Goal: Task Accomplishment & Management: Use online tool/utility

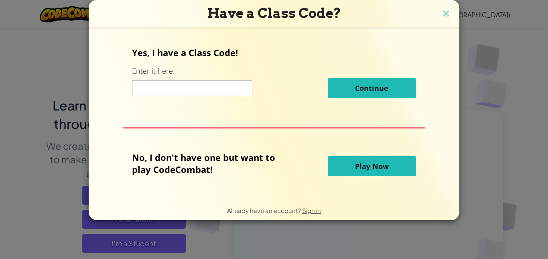
click at [379, 166] on span "Play Now" at bounding box center [372, 167] width 34 height 10
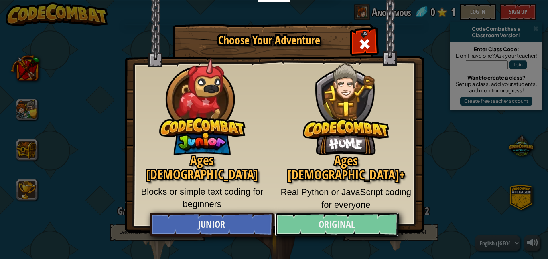
click at [338, 227] on link "Original" at bounding box center [336, 225] width 123 height 24
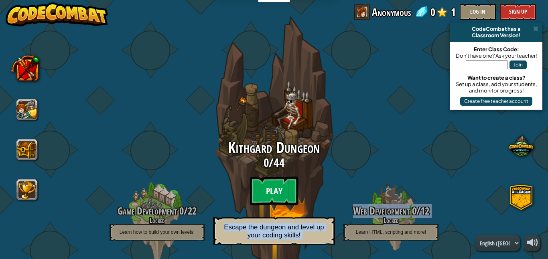
drag, startPoint x: 338, startPoint y: 227, endPoint x: 293, endPoint y: 194, distance: 55.6
click at [274, 194] on div "Game Development 0 / 22 Locked Learn how to build your own levels! Kithgard Dun…" at bounding box center [274, 155] width 0 height 254
click at [293, 194] on btn "Play" at bounding box center [274, 191] width 48 height 29
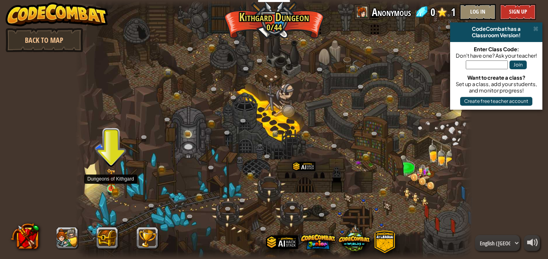
click at [112, 189] on div at bounding box center [111, 189] width 8 height 8
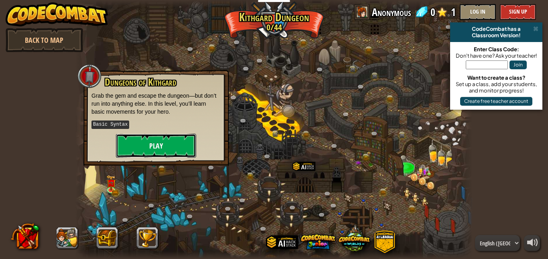
click at [153, 147] on button "Play" at bounding box center [156, 146] width 80 height 24
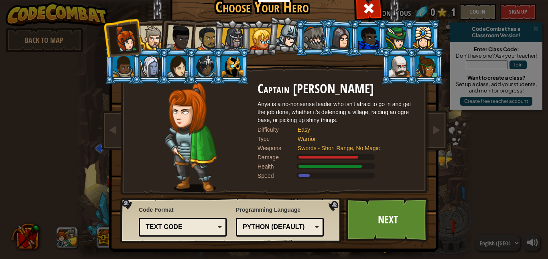
click at [173, 74] on div at bounding box center [177, 67] width 21 height 22
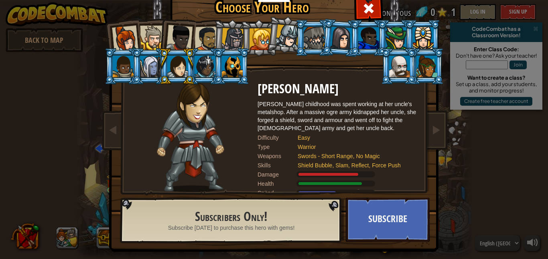
click at [239, 38] on div at bounding box center [232, 39] width 23 height 23
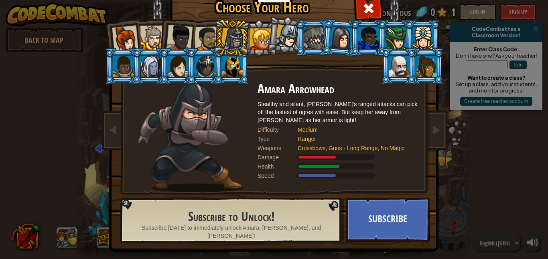
click at [259, 38] on div at bounding box center [260, 39] width 22 height 22
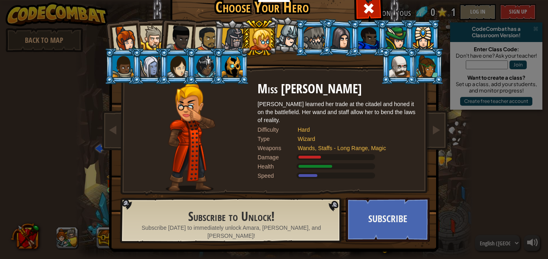
click at [401, 64] on div at bounding box center [399, 67] width 21 height 22
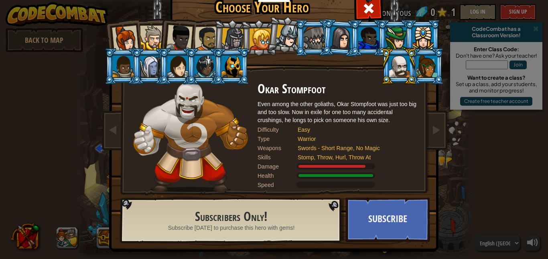
click at [234, 82] on li at bounding box center [231, 66] width 36 height 36
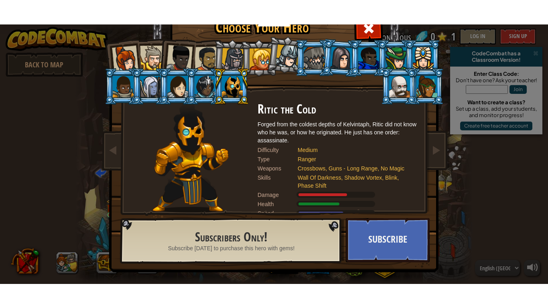
scroll to position [5, 0]
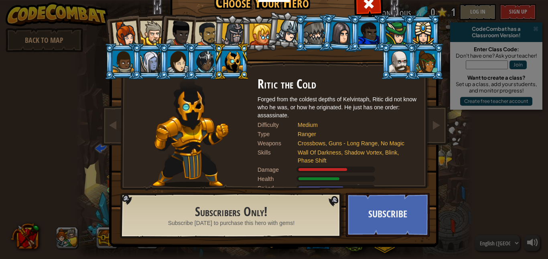
click at [229, 60] on div at bounding box center [232, 62] width 21 height 22
click at [210, 59] on div at bounding box center [204, 62] width 21 height 22
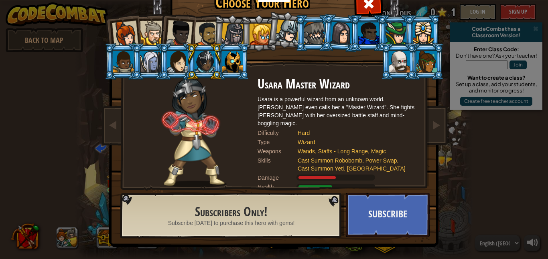
click at [206, 26] on div at bounding box center [206, 34] width 25 height 25
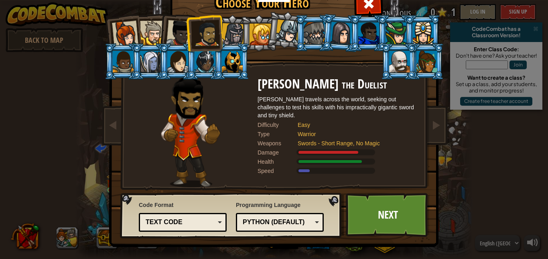
click at [191, 41] on li at bounding box center [204, 32] width 37 height 37
click at [181, 42] on div at bounding box center [179, 33] width 26 height 26
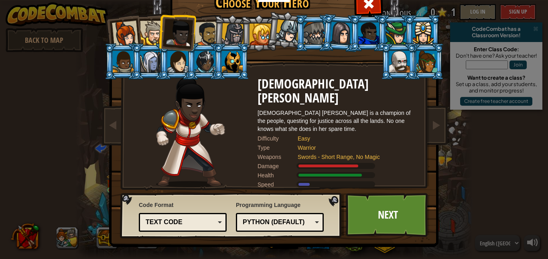
click at [160, 40] on li at bounding box center [176, 31] width 39 height 39
click at [152, 38] on div at bounding box center [152, 33] width 24 height 24
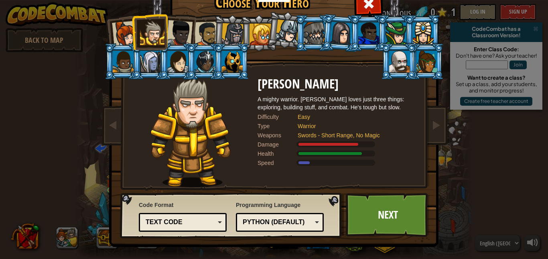
click at [135, 38] on li at bounding box center [149, 32] width 36 height 36
click at [125, 35] on div at bounding box center [125, 34] width 26 height 26
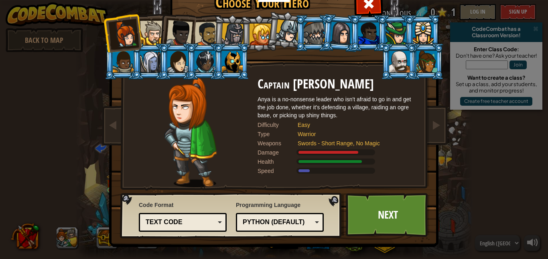
click at [306, 227] on div "Python (Default)" at bounding box center [279, 222] width 77 height 12
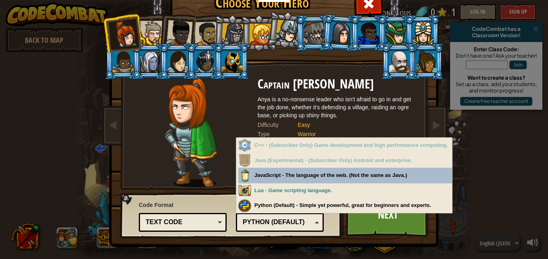
click at [306, 227] on div "Python (Default)" at bounding box center [277, 222] width 69 height 9
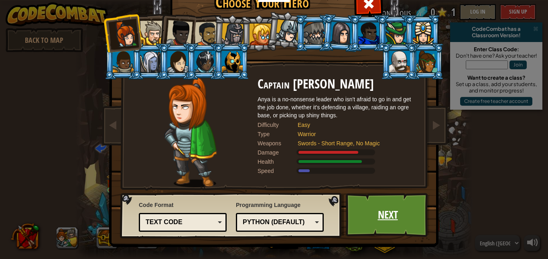
click at [358, 213] on link "Next" at bounding box center [388, 215] width 84 height 44
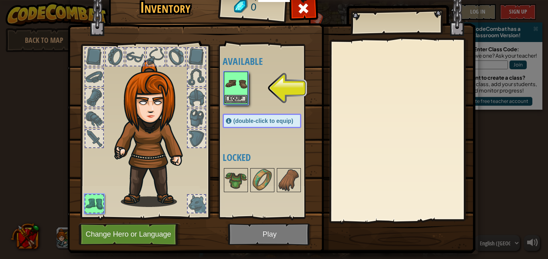
click at [241, 94] on img at bounding box center [236, 84] width 22 height 22
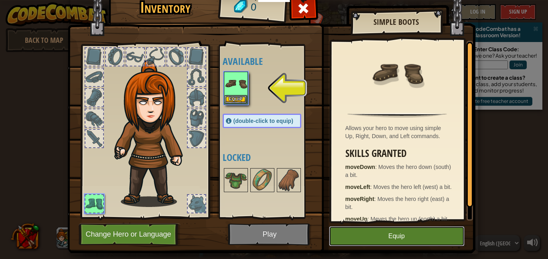
click at [356, 245] on button "Equip" at bounding box center [397, 237] width 136 height 20
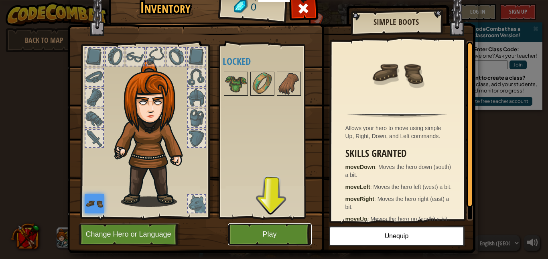
click at [304, 243] on button "Play" at bounding box center [270, 235] width 84 height 22
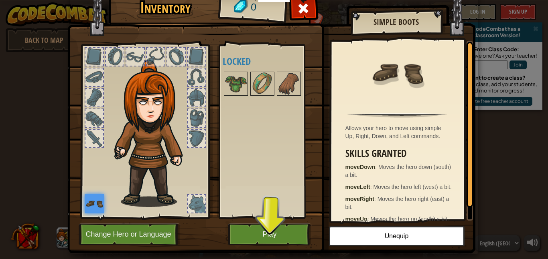
click at [299, 259] on div "Inventory 0 Available Equip (double-click to equip) Locked Simple Boots Allows …" at bounding box center [274, 129] width 548 height 259
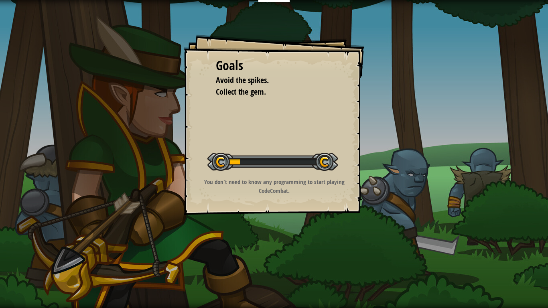
click at [293, 259] on div "Goals Avoid the spikes. Collect the gem. Start Level Error loading from server.…" at bounding box center [274, 154] width 548 height 308
click at [305, 221] on div "Goals Avoid the spikes. Collect the gem. Start Level Error loading from server.…" at bounding box center [274, 154] width 548 height 308
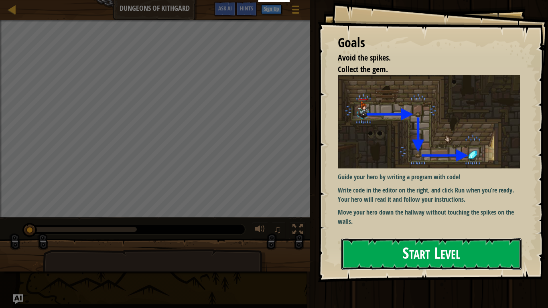
click at [365, 238] on button "Start Level" at bounding box center [431, 254] width 180 height 32
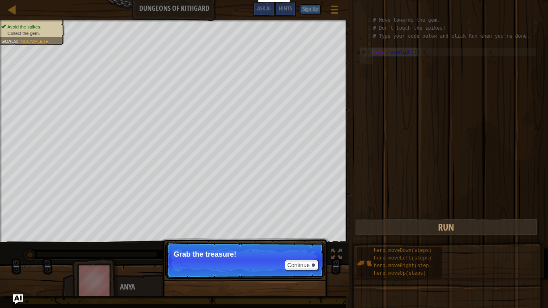
type textarea "hero.moveRight()"
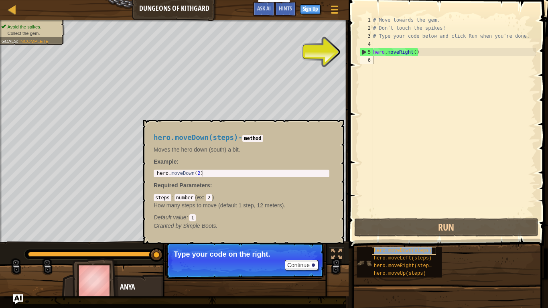
click at [412, 249] on span "hero.moveDown(steps)" at bounding box center [403, 251] width 58 height 6
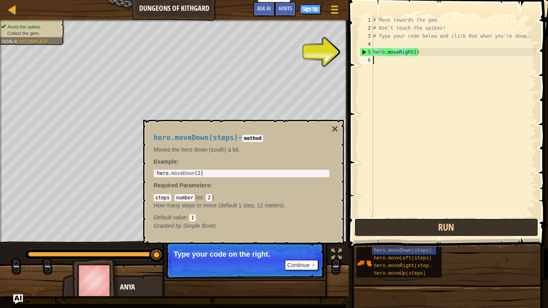
click at [408, 233] on button "Run" at bounding box center [446, 227] width 184 height 18
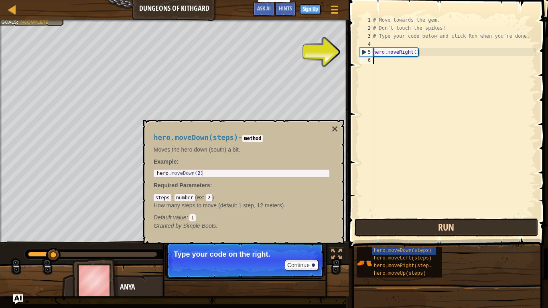
click at [405, 222] on button "Run" at bounding box center [446, 227] width 184 height 18
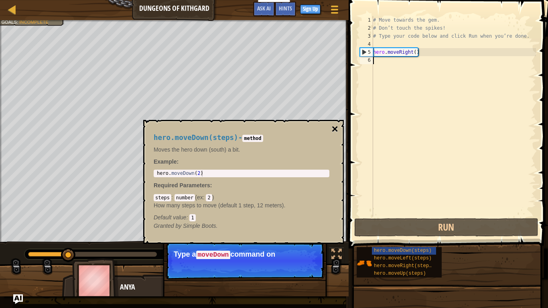
click at [333, 125] on button "×" at bounding box center [335, 128] width 6 height 11
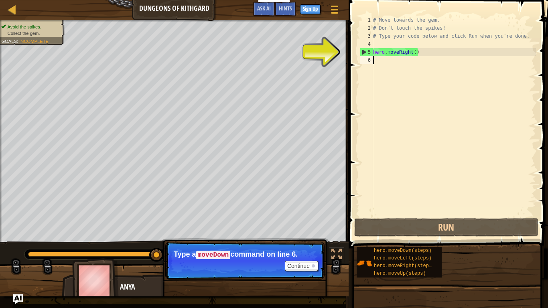
click at [389, 61] on div "# Move towards the gem. # Don’t touch the spikes! # Type your code below and cl…" at bounding box center [453, 124] width 164 height 216
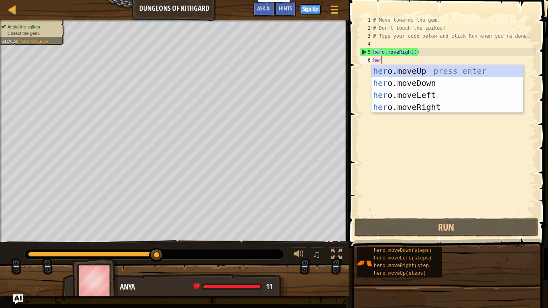
type textarea "her"
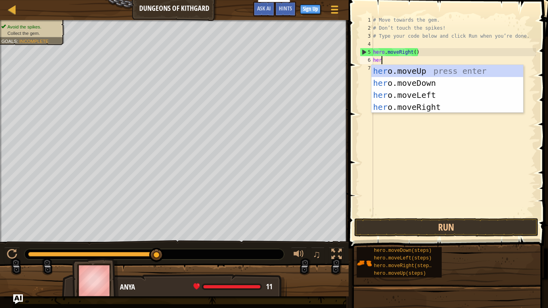
scroll to position [4, 1]
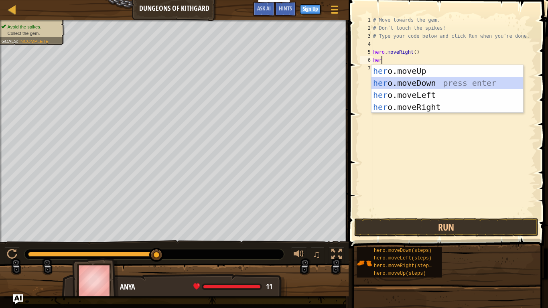
click at [393, 83] on div "her o.moveUp press enter her o.moveDown press enter her o.moveLeft press enter …" at bounding box center [447, 101] width 152 height 72
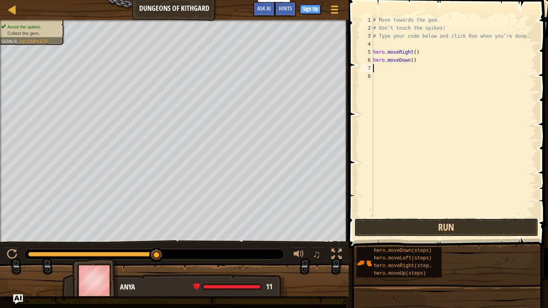
click at [419, 230] on button "Run" at bounding box center [446, 227] width 184 height 18
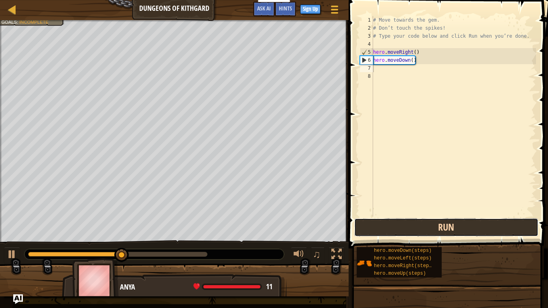
click at [419, 230] on button "Run" at bounding box center [446, 227] width 184 height 18
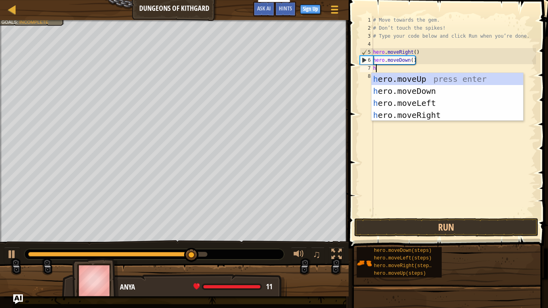
type textarea "he"
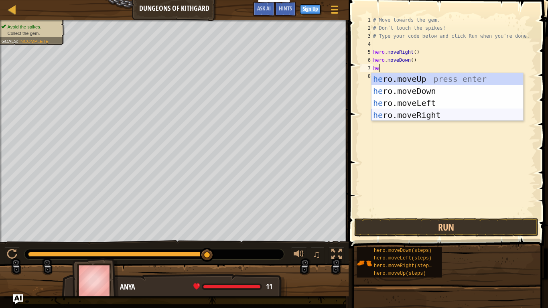
click at [406, 111] on div "he ro.moveUp press enter he ro.moveDown press enter he ro.moveLeft press enter …" at bounding box center [447, 109] width 152 height 72
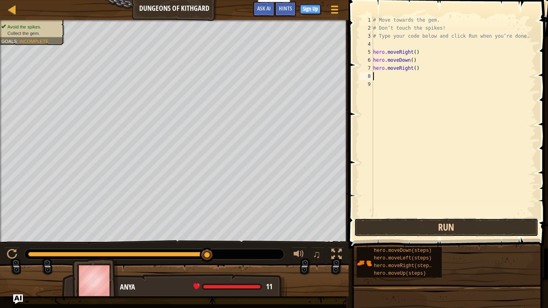
click at [419, 227] on button "Run" at bounding box center [446, 227] width 184 height 18
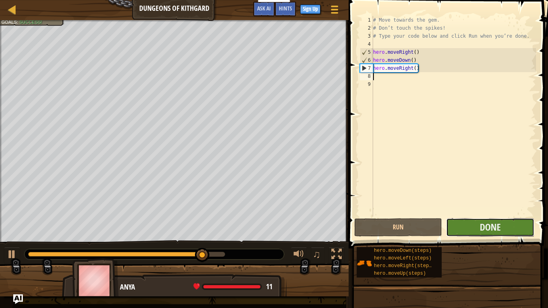
click at [463, 227] on button "Done" at bounding box center [490, 227] width 88 height 18
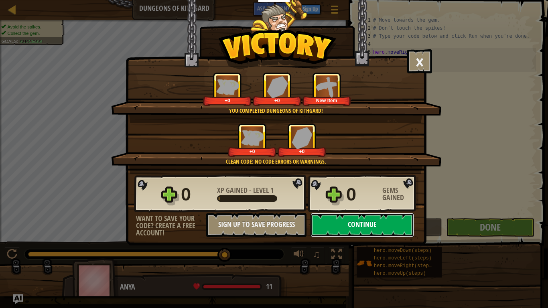
click at [343, 226] on button "Continue" at bounding box center [361, 225] width 103 height 24
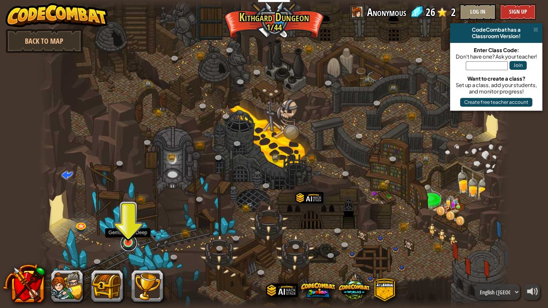
click at [134, 246] on link at bounding box center [129, 243] width 16 height 16
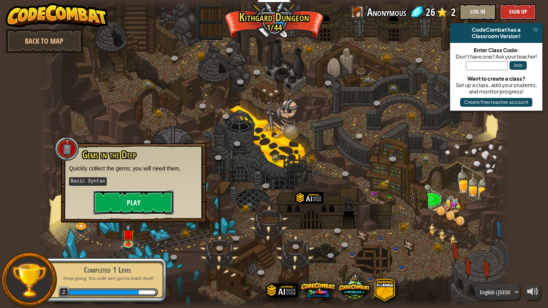
click at [144, 204] on button "Play" at bounding box center [133, 202] width 80 height 24
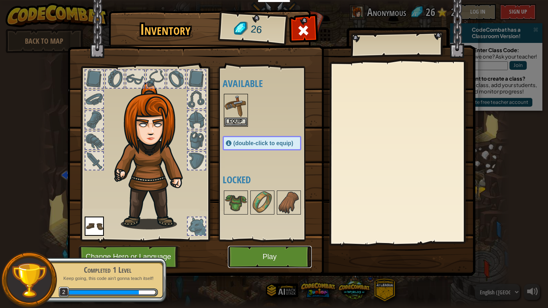
click at [273, 259] on button "Play" at bounding box center [270, 257] width 84 height 22
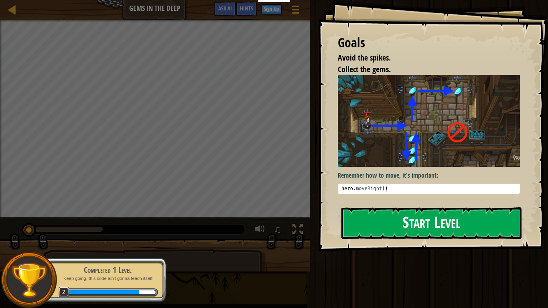
click at [352, 230] on button "Start Level" at bounding box center [431, 223] width 180 height 32
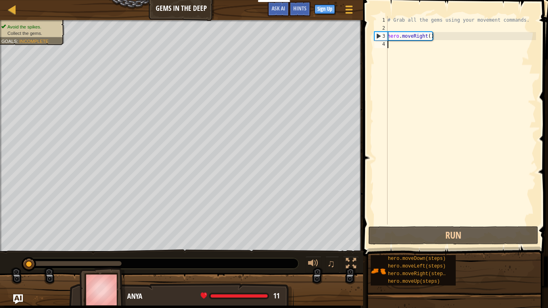
scroll to position [4, 0]
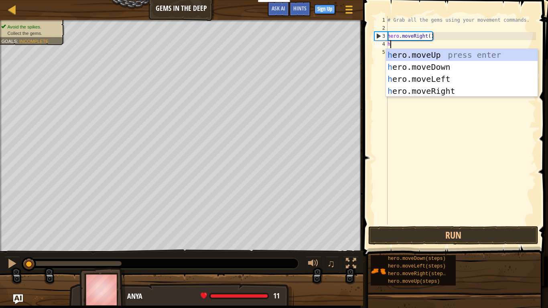
type textarea "he"
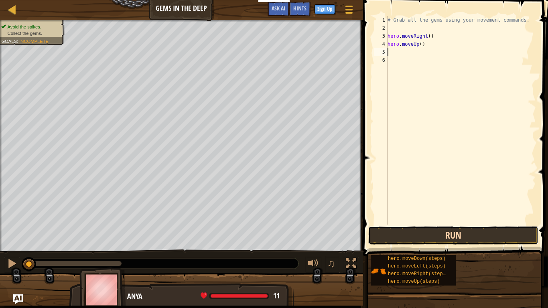
click at [500, 234] on button "Run" at bounding box center [453, 235] width 170 height 18
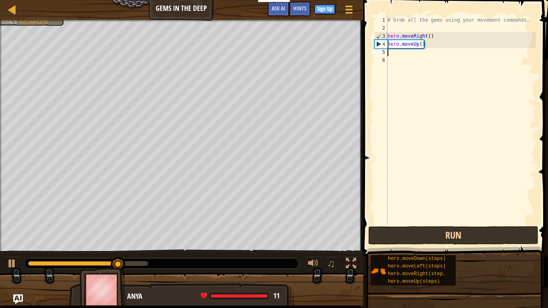
type textarea "h"
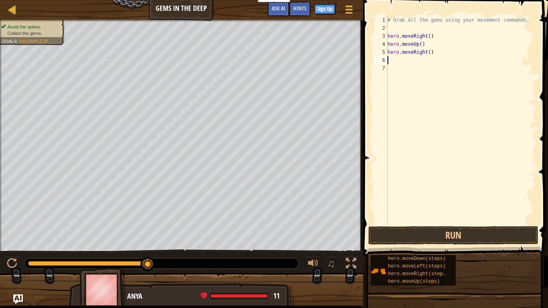
type textarea "h"
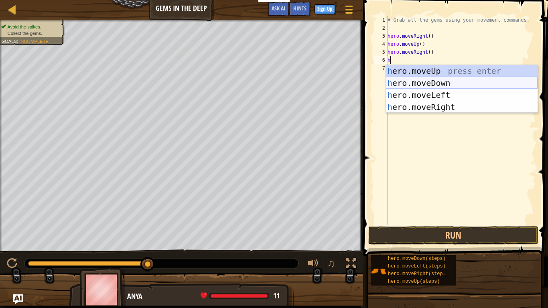
click at [415, 82] on div "h ero.moveUp press enter h ero.moveDown press enter h ero.moveLeft press enter …" at bounding box center [462, 101] width 152 height 72
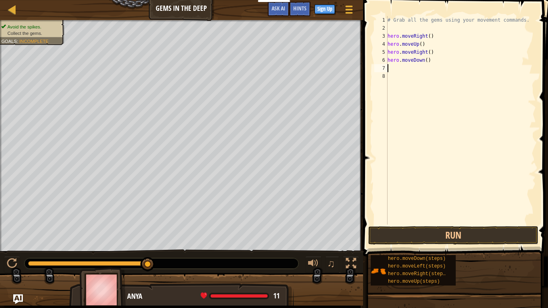
type textarea "h"
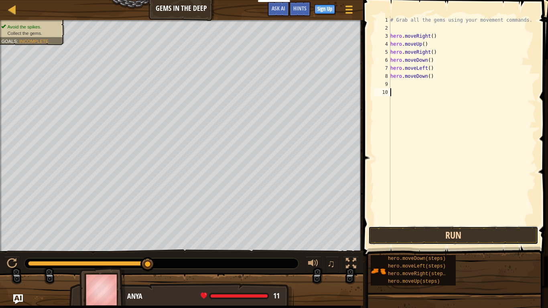
click at [476, 237] on button "Run" at bounding box center [453, 235] width 170 height 18
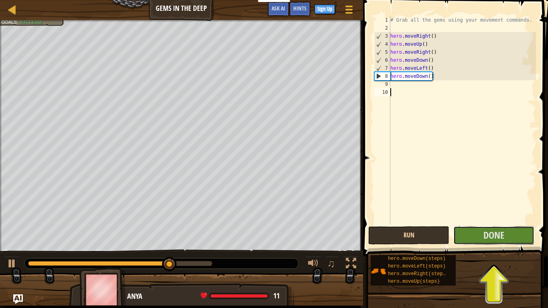
click at [476, 237] on button "Done" at bounding box center [493, 235] width 81 height 18
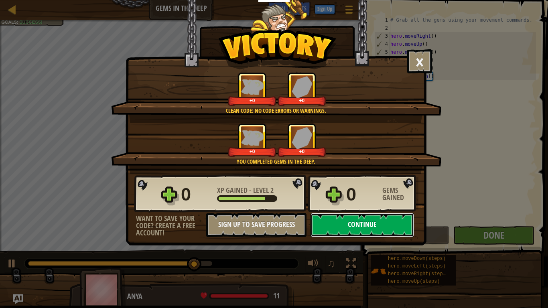
click at [384, 231] on button "Continue" at bounding box center [361, 225] width 103 height 24
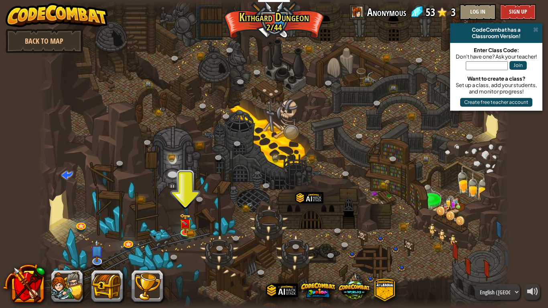
click at [192, 238] on div at bounding box center [273, 154] width 471 height 308
click at [192, 230] on link at bounding box center [186, 231] width 16 height 16
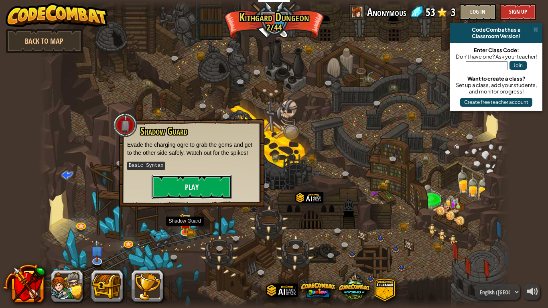
click at [216, 178] on button "Play" at bounding box center [192, 187] width 80 height 24
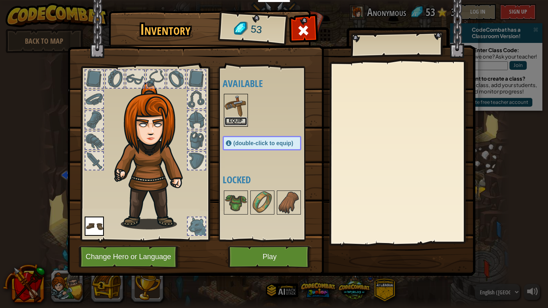
click at [240, 119] on button "Equip" at bounding box center [236, 121] width 22 height 8
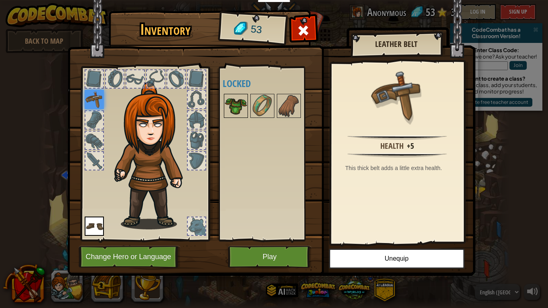
click at [239, 110] on img at bounding box center [236, 106] width 22 height 22
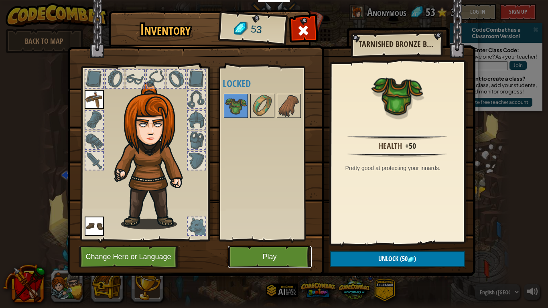
drag, startPoint x: 257, startPoint y: 267, endPoint x: 367, endPoint y: 251, distance: 111.1
click at [367, 251] on div "Inventory 53 Available Equip Equip (double-click to equip) Locked Tarnished Bro…" at bounding box center [274, 144] width 408 height 265
click at [261, 110] on img at bounding box center [262, 106] width 22 height 22
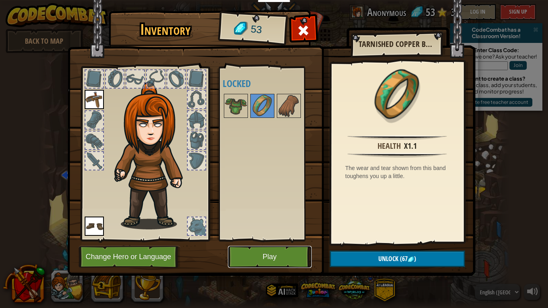
click at [282, 253] on button "Play" at bounding box center [270, 257] width 84 height 22
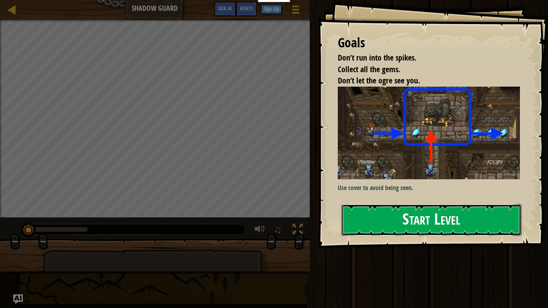
click at [458, 216] on button "Start Level" at bounding box center [431, 220] width 180 height 32
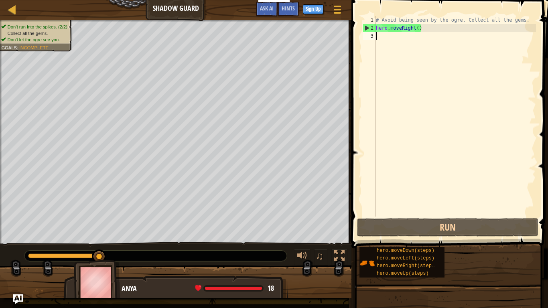
type textarea "h"
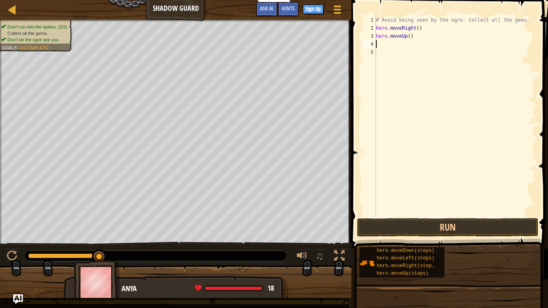
type textarea "h"
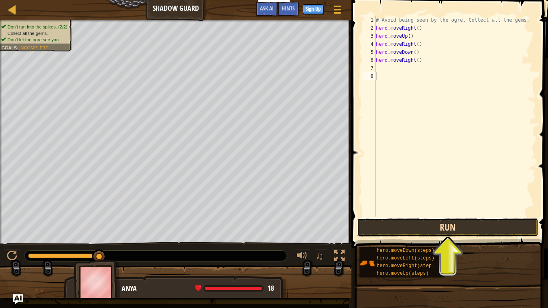
click at [453, 228] on button "Run" at bounding box center [447, 227] width 181 height 18
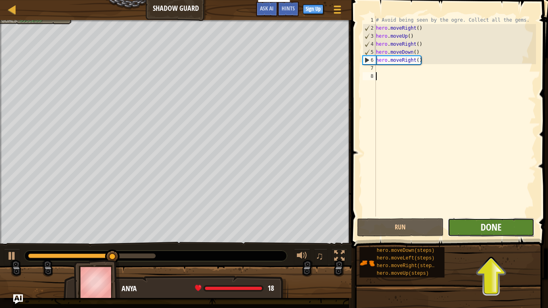
click at [487, 231] on span "Done" at bounding box center [490, 227] width 21 height 13
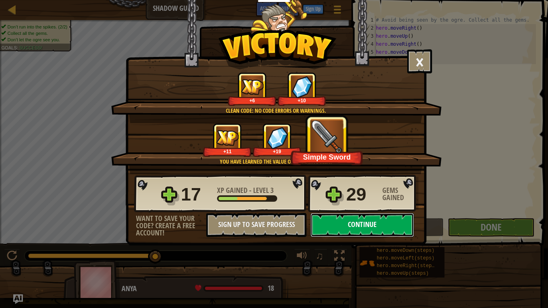
click at [359, 227] on button "Continue" at bounding box center [361, 225] width 103 height 24
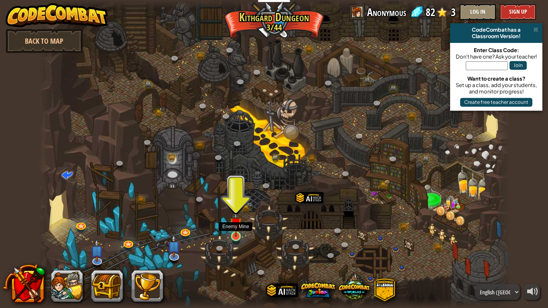
click at [233, 237] on div at bounding box center [236, 236] width 10 height 10
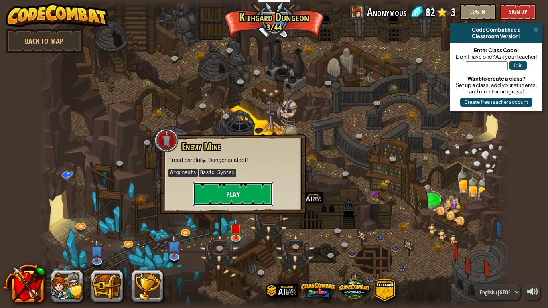
click at [236, 196] on button "Play" at bounding box center [233, 194] width 80 height 24
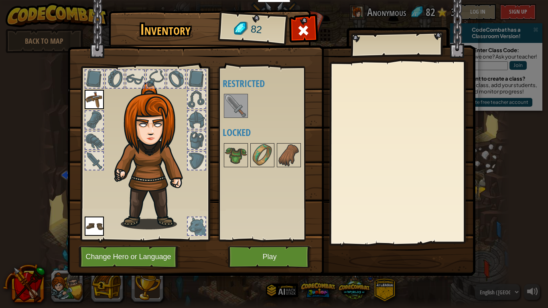
click at [241, 101] on img at bounding box center [236, 106] width 22 height 22
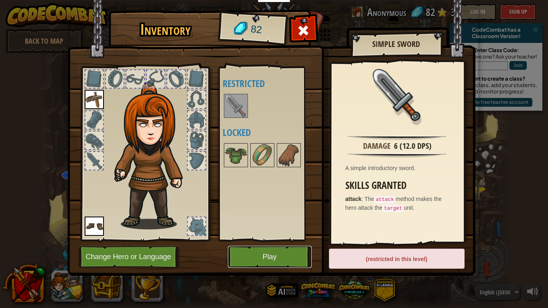
click at [260, 258] on button "Play" at bounding box center [270, 257] width 84 height 22
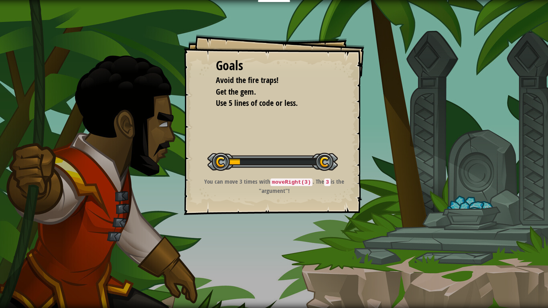
click at [263, 254] on div "Goals Avoid the fire traps! Get the gem. Use 5 lines of code or less. Start Lev…" at bounding box center [274, 154] width 548 height 308
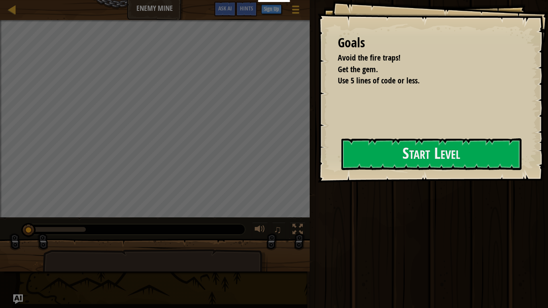
click at [263, 254] on div at bounding box center [154, 282] width 225 height 67
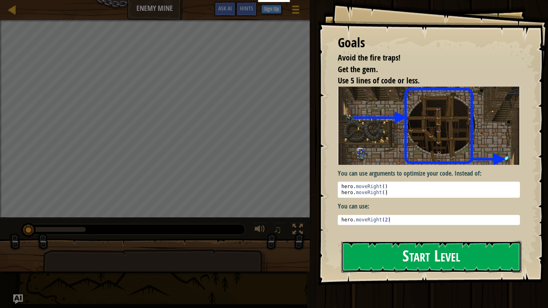
click at [410, 253] on button "Start Level" at bounding box center [431, 257] width 180 height 32
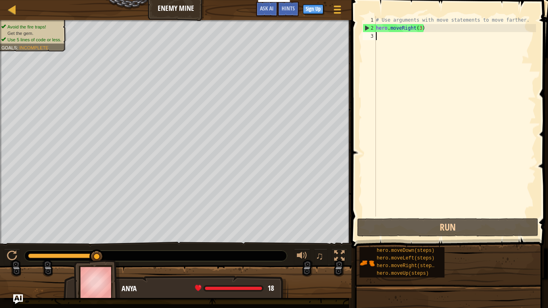
type textarea "j"
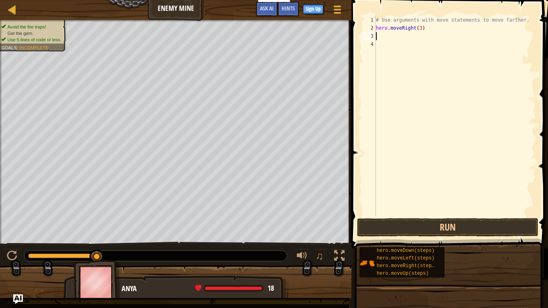
type textarea "h"
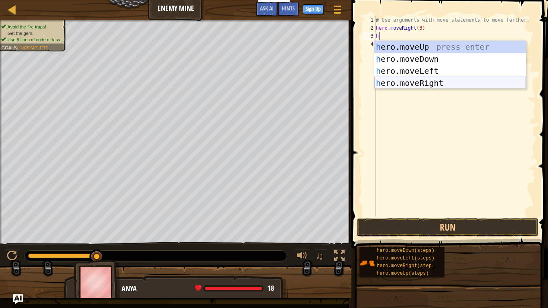
click at [404, 85] on div "h ero.moveUp press enter h ero.moveDown press enter h ero.moveLeft press enter …" at bounding box center [450, 77] width 152 height 72
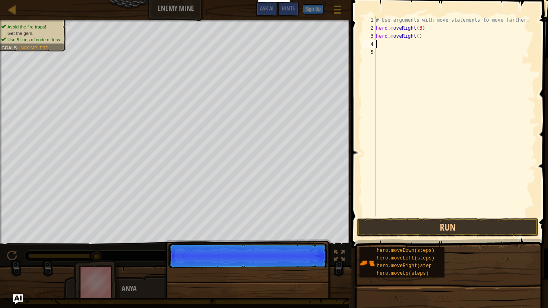
type textarea "h"
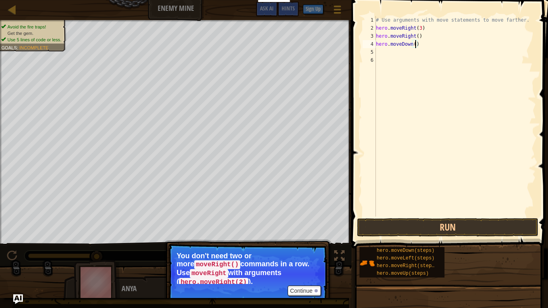
click at [415, 45] on div "# Use arguments with move statements to move farther. hero . moveRight ( 3 ) he…" at bounding box center [455, 124] width 162 height 216
click at [490, 233] on button "Run" at bounding box center [447, 227] width 181 height 18
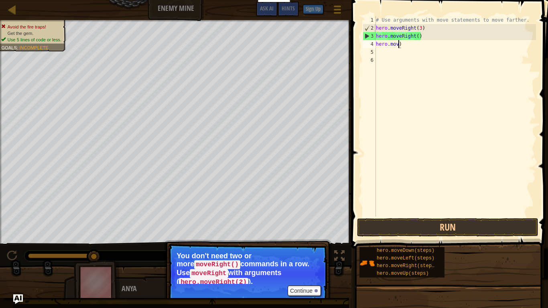
click at [429, 47] on div "# Use arguments with move statements to move farther. hero . moveRight ( 3 ) he…" at bounding box center [455, 124] width 162 height 216
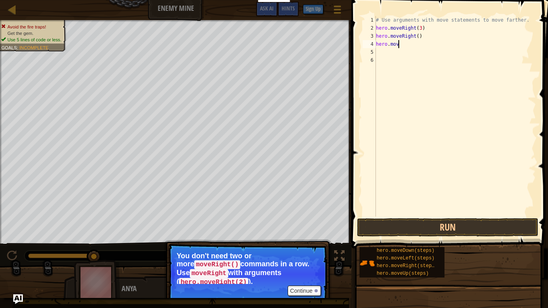
scroll to position [4, 3]
type textarea "h"
type textarea "hero.moveRight()"
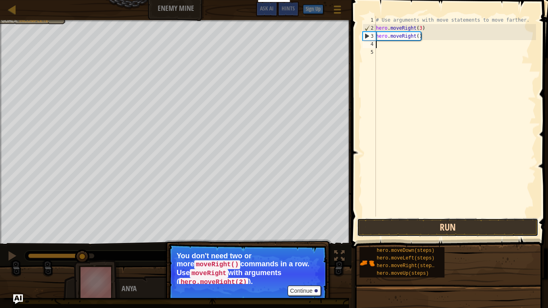
click at [388, 225] on button "Run" at bounding box center [447, 227] width 181 height 18
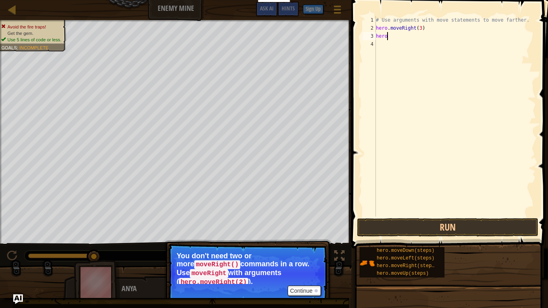
type textarea "h"
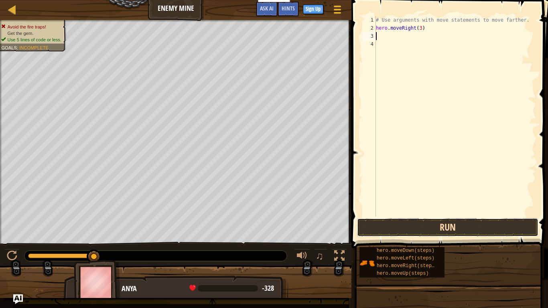
click at [438, 227] on button "Run" at bounding box center [447, 227] width 181 height 18
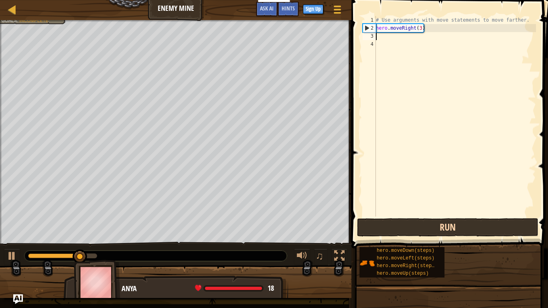
type textarea "h"
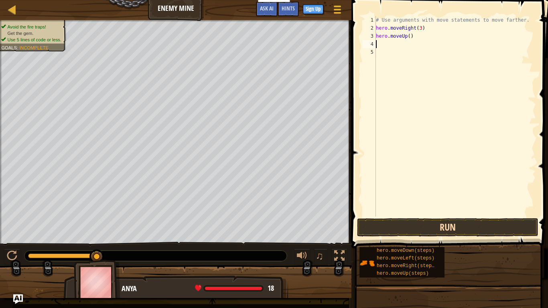
type textarea "h"
type textarea "hero.moveDown(4)"
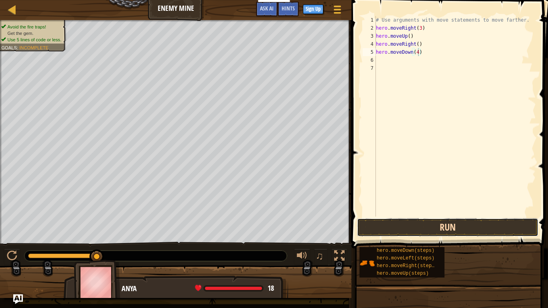
click at [464, 229] on button "Run" at bounding box center [447, 227] width 181 height 18
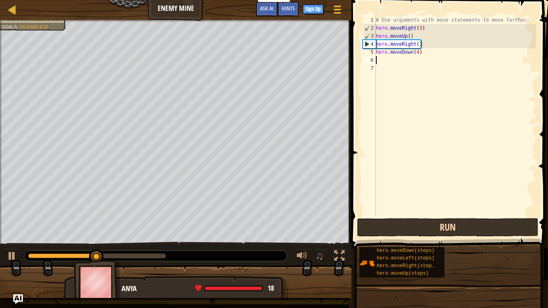
scroll to position [4, 0]
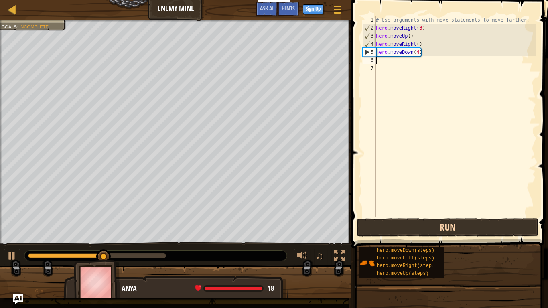
type textarea "h"
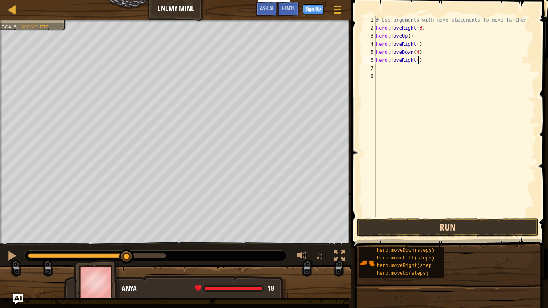
scroll to position [4, 6]
click at [419, 224] on button "Run" at bounding box center [447, 227] width 181 height 18
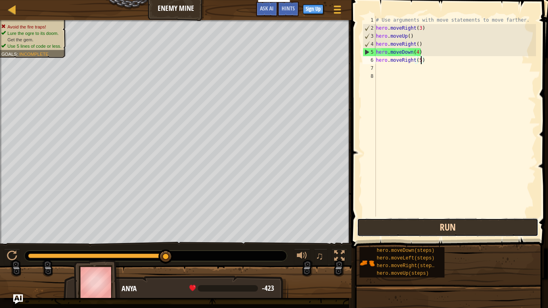
click at [383, 227] on button "Run" at bounding box center [447, 227] width 181 height 18
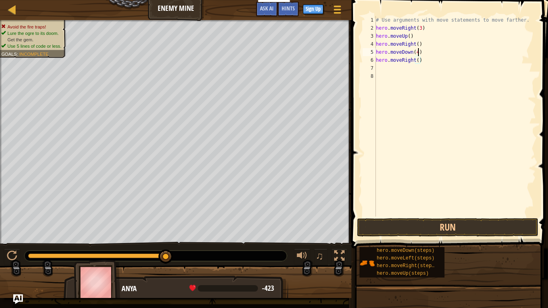
click at [419, 52] on div "# Use arguments with move statements to move farther. hero . moveRight ( 3 ) he…" at bounding box center [455, 124] width 162 height 216
type textarea "hero.moveDown(3)"
click at [435, 65] on div "# Use arguments with move statements to move farther. hero . moveRight ( 3 ) he…" at bounding box center [455, 124] width 162 height 216
click at [422, 60] on div "# Use arguments with move statements to move farther. hero . moveRight ( 3 ) he…" at bounding box center [455, 124] width 162 height 216
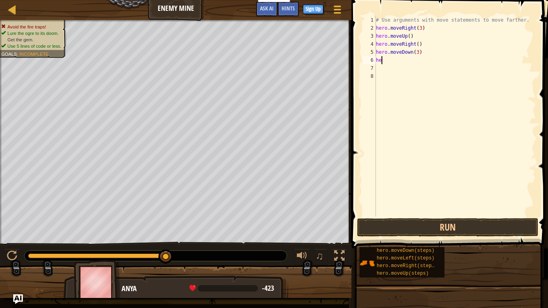
type textarea "h"
click at [427, 232] on button "Run" at bounding box center [447, 227] width 181 height 18
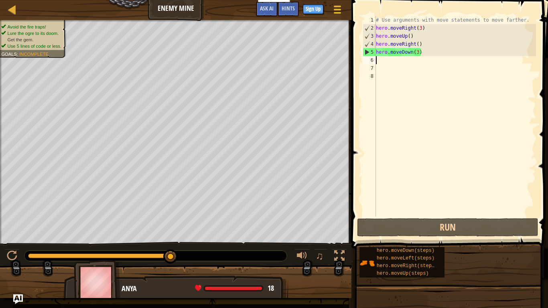
type textarea "h"
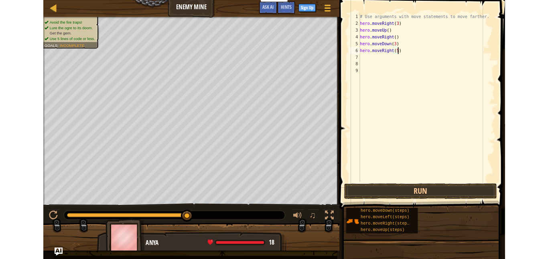
scroll to position [4, 6]
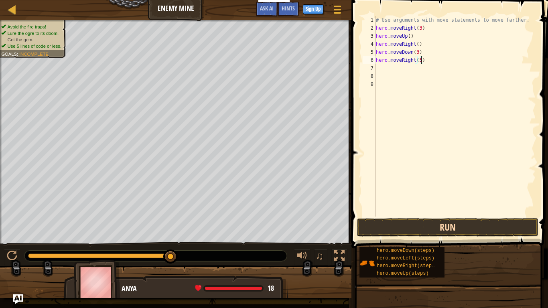
type textarea "hero.moveRight(5)"
click at [453, 229] on button "Run" at bounding box center [447, 227] width 181 height 18
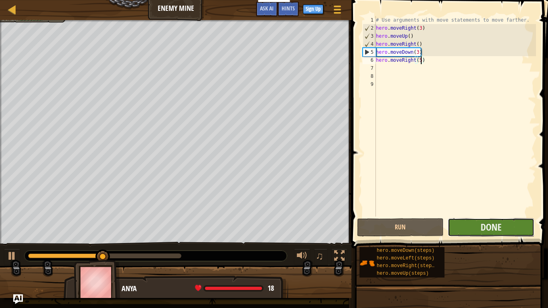
click at [467, 226] on button "Done" at bounding box center [490, 227] width 87 height 18
